Goal: Complete application form

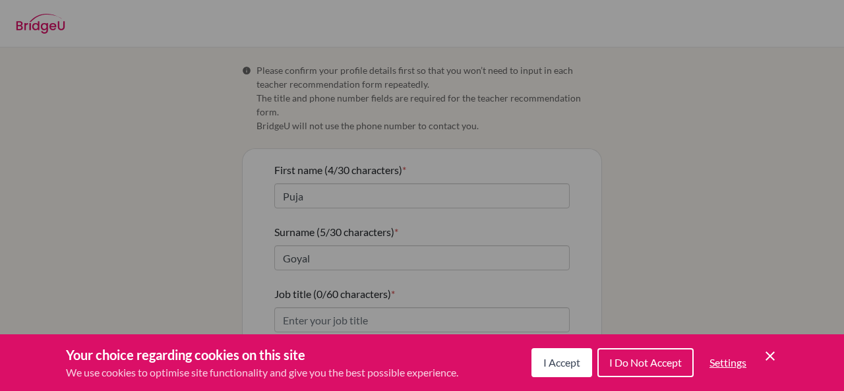
click at [340, 303] on div "Cookie Preferences" at bounding box center [422, 195] width 844 height 391
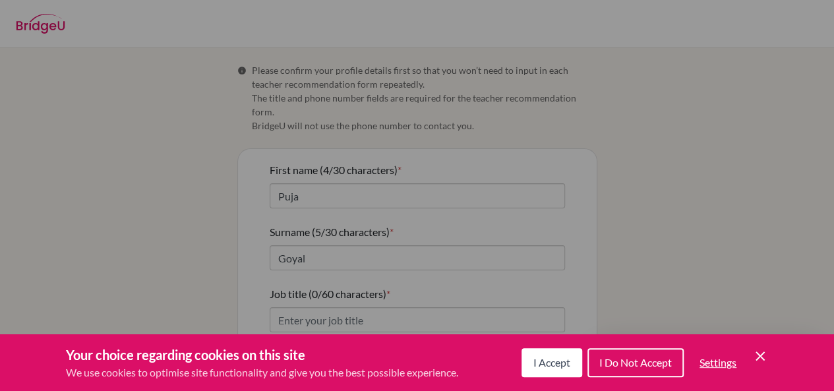
click at [535, 362] on span "I Accept" at bounding box center [551, 362] width 37 height 13
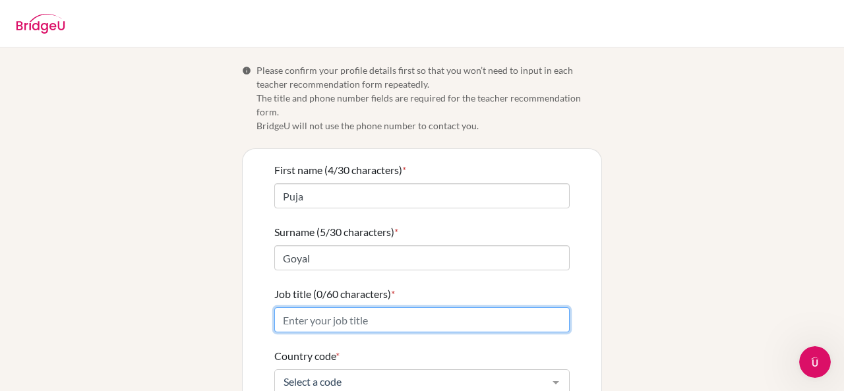
click at [345, 309] on input "Job title (0/60 characters) *" at bounding box center [421, 319] width 295 height 25
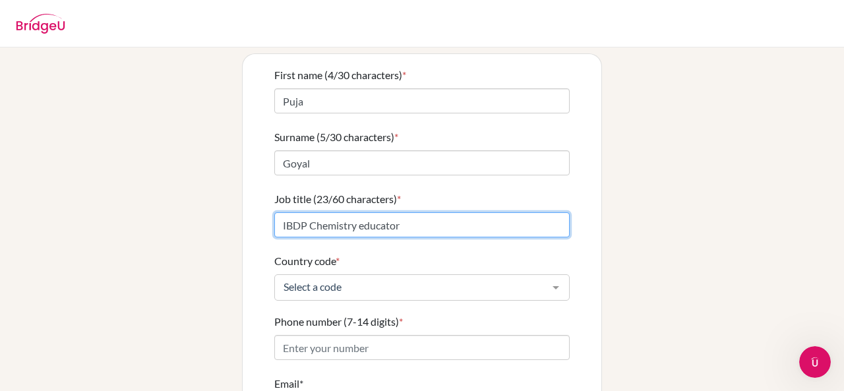
scroll to position [100, 0]
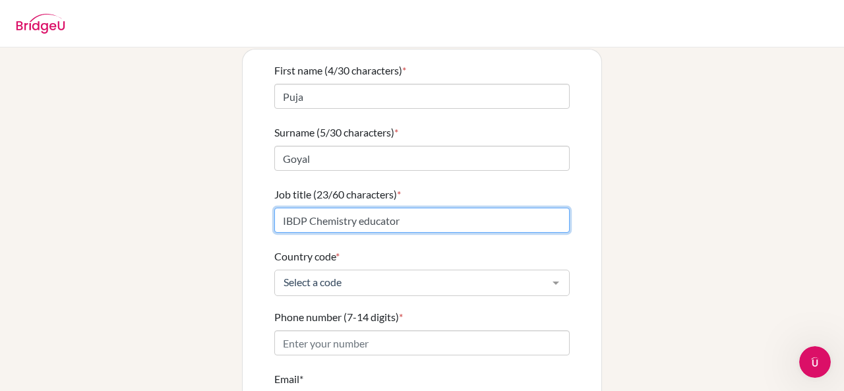
type input "IBDP Chemistry educator"
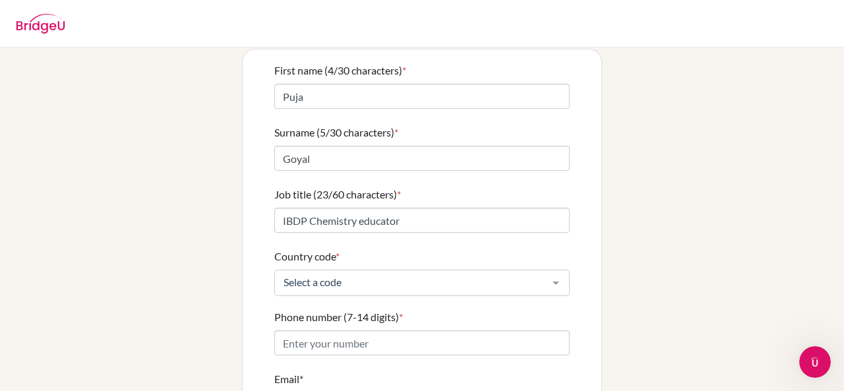
click at [547, 270] on div at bounding box center [556, 282] width 26 height 25
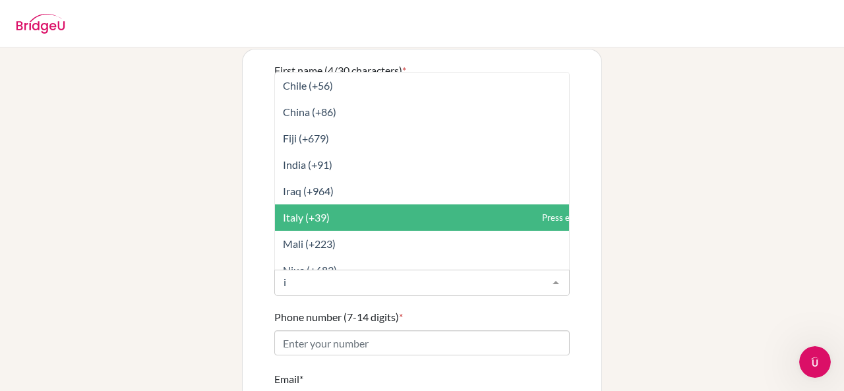
type input "in"
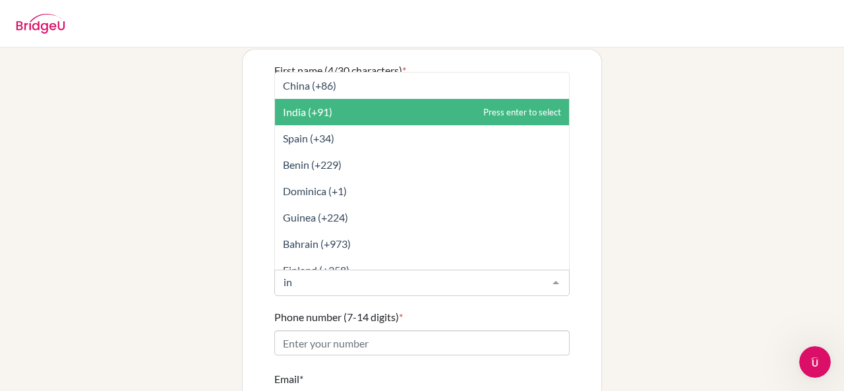
click at [356, 102] on span "India (+91)" at bounding box center [422, 112] width 294 height 26
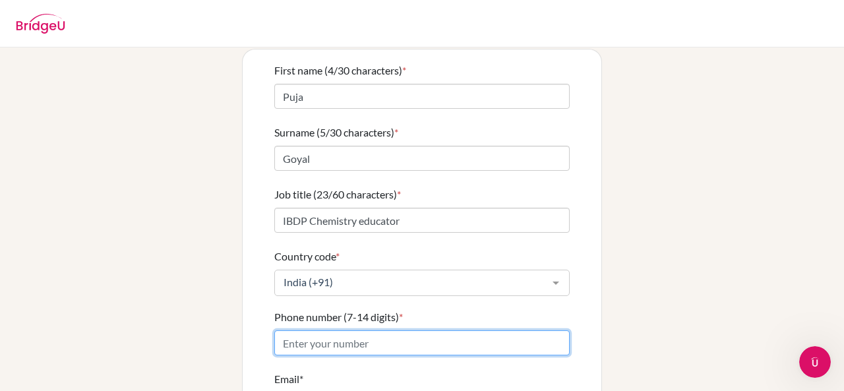
click at [309, 330] on input "Phone number (7-14 digits) *" at bounding box center [421, 342] width 295 height 25
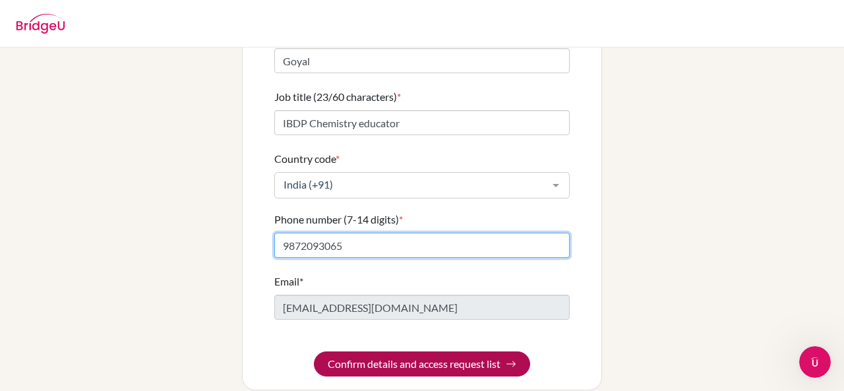
type input "9872093065"
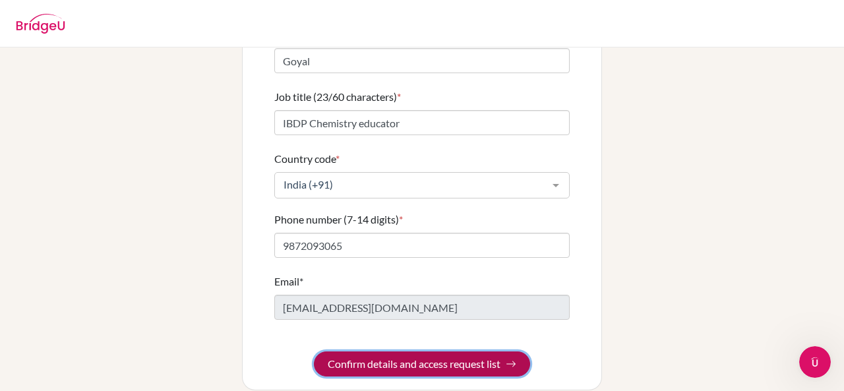
click at [378, 351] on button "Confirm details and access request list" at bounding box center [422, 363] width 216 height 25
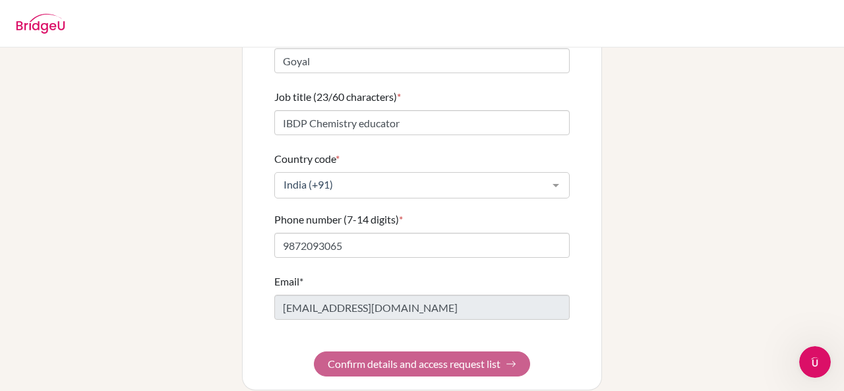
scroll to position [0, 0]
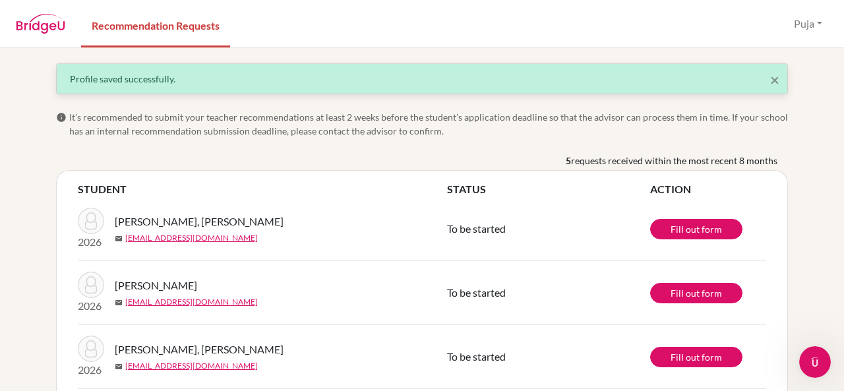
scroll to position [59, 0]
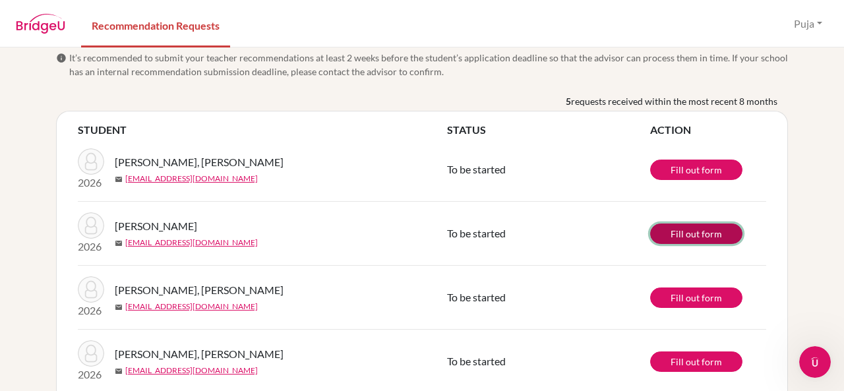
click at [661, 236] on link "Fill out form" at bounding box center [696, 233] width 92 height 20
